Goal: Task Accomplishment & Management: Manage account settings

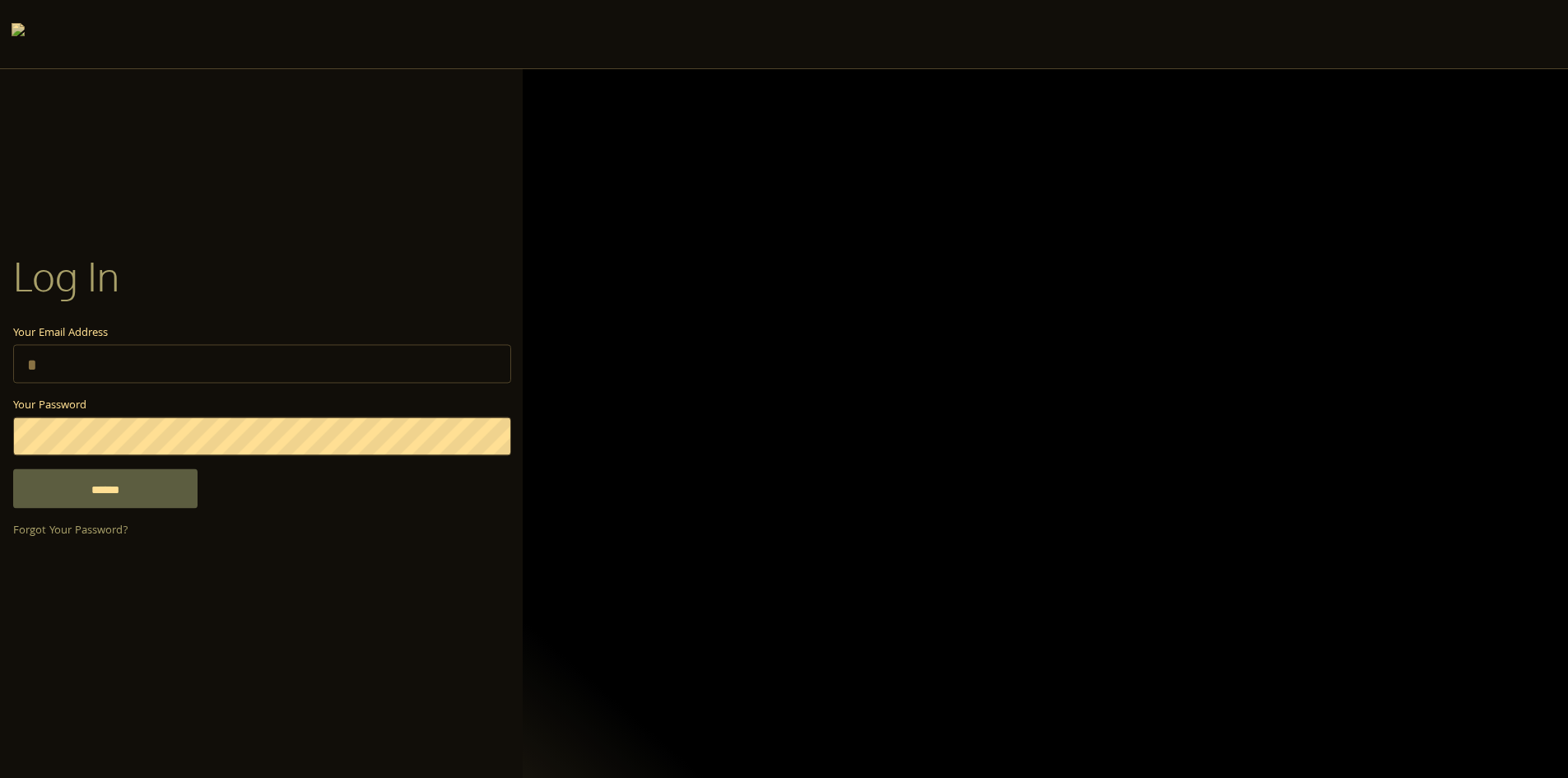
type input "**********"
click at [145, 516] on div "**********" at bounding box center [261, 389] width 523 height 333
click at [152, 503] on input "******" at bounding box center [106, 488] width 185 height 40
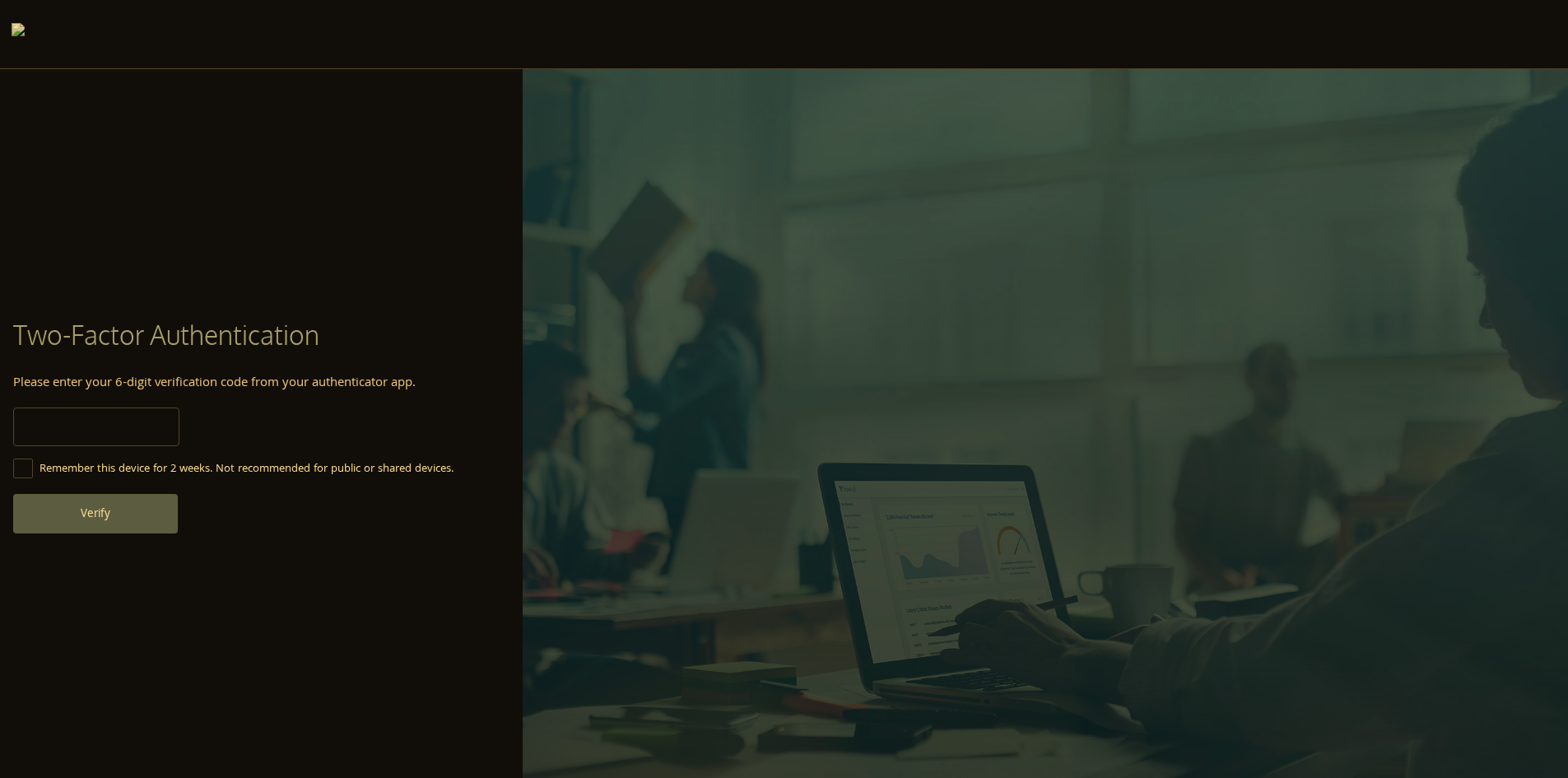
type input "******"
